Goal: Navigation & Orientation: Find specific page/section

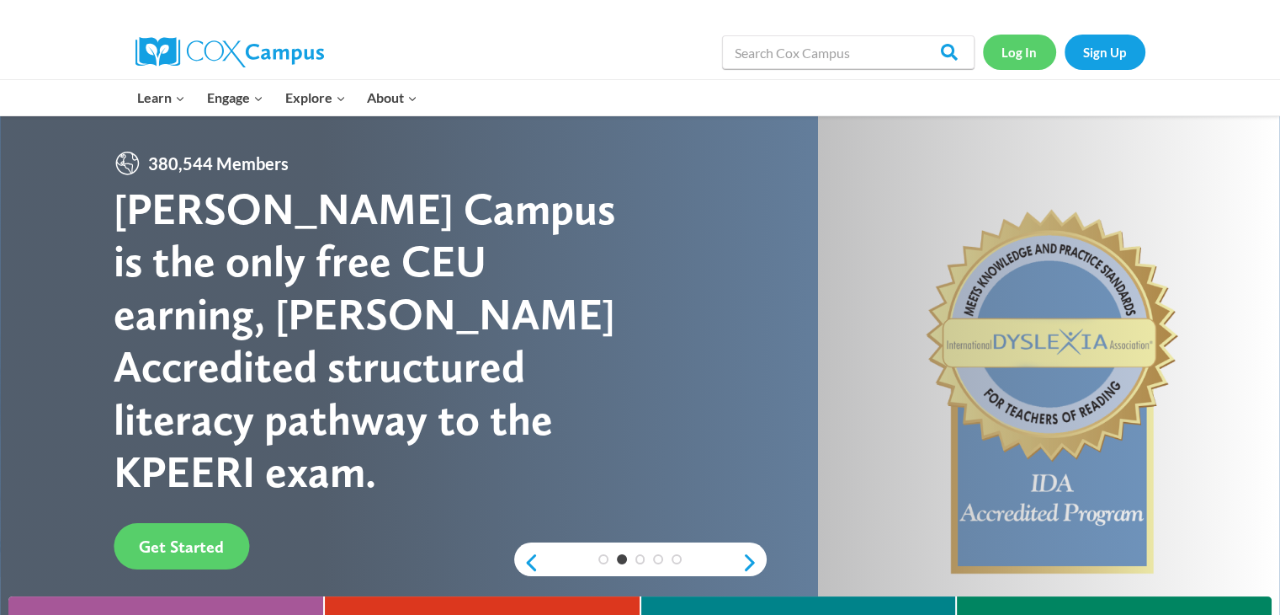
click at [1035, 44] on link "Log In" at bounding box center [1019, 52] width 73 height 35
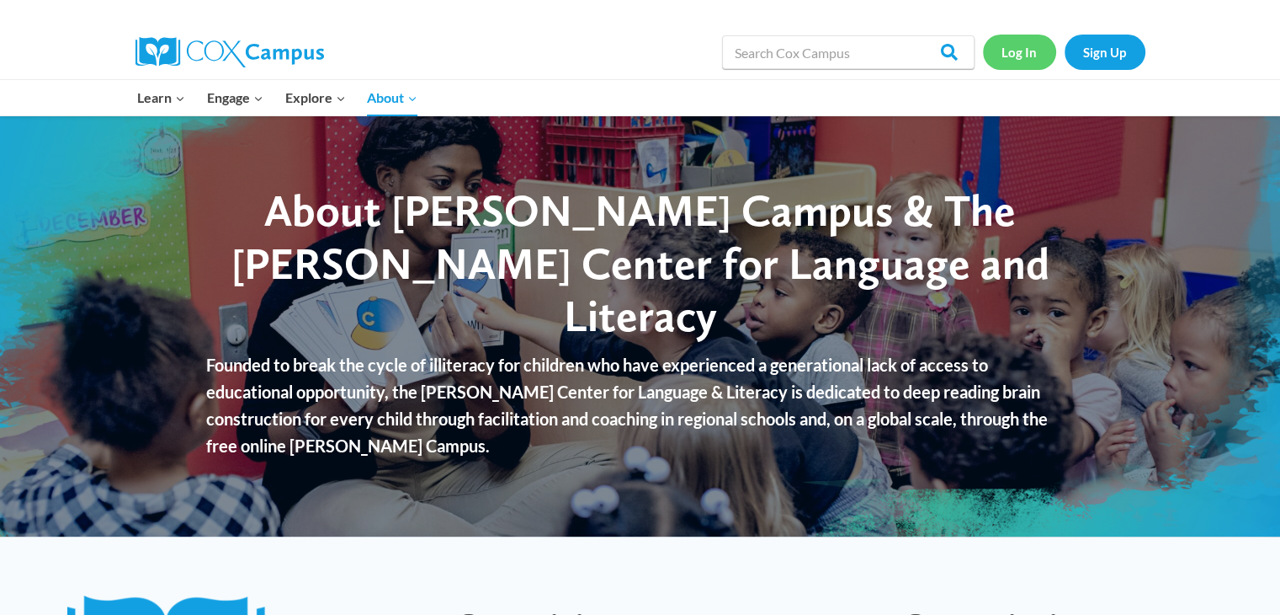
click at [995, 56] on link "Log In" at bounding box center [1019, 52] width 73 height 35
